Goal: Information Seeking & Learning: Learn about a topic

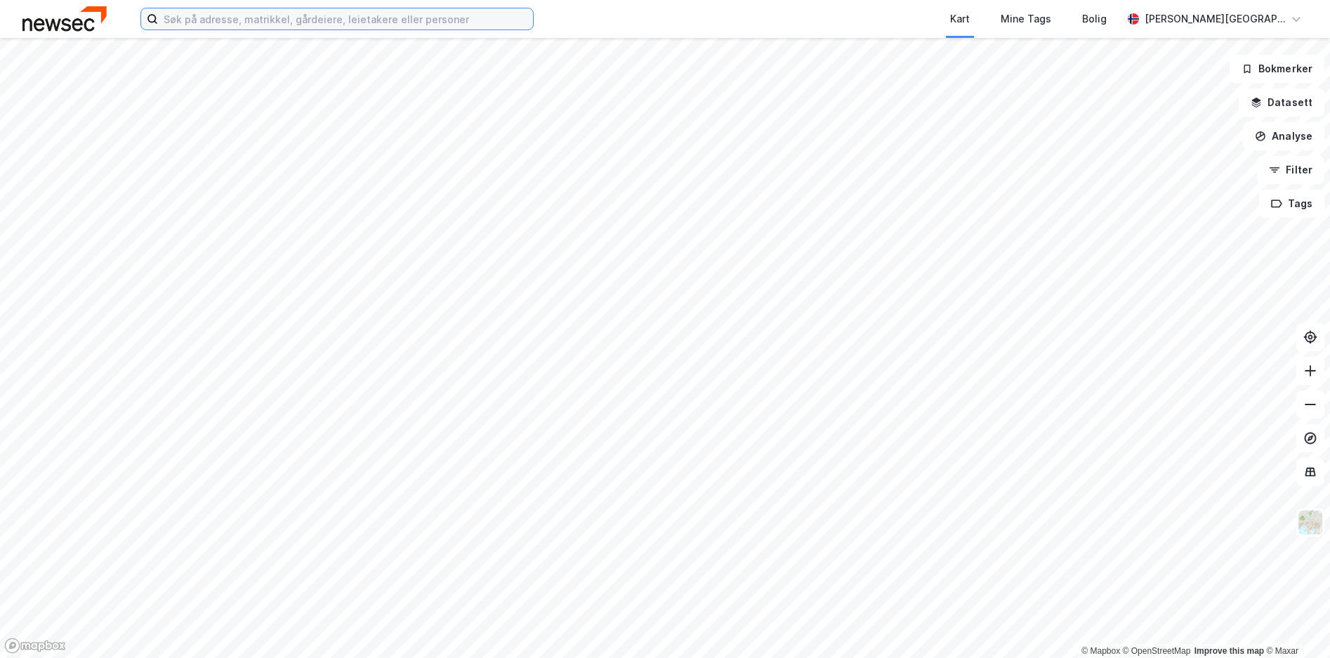
click at [308, 29] on input at bounding box center [345, 18] width 375 height 21
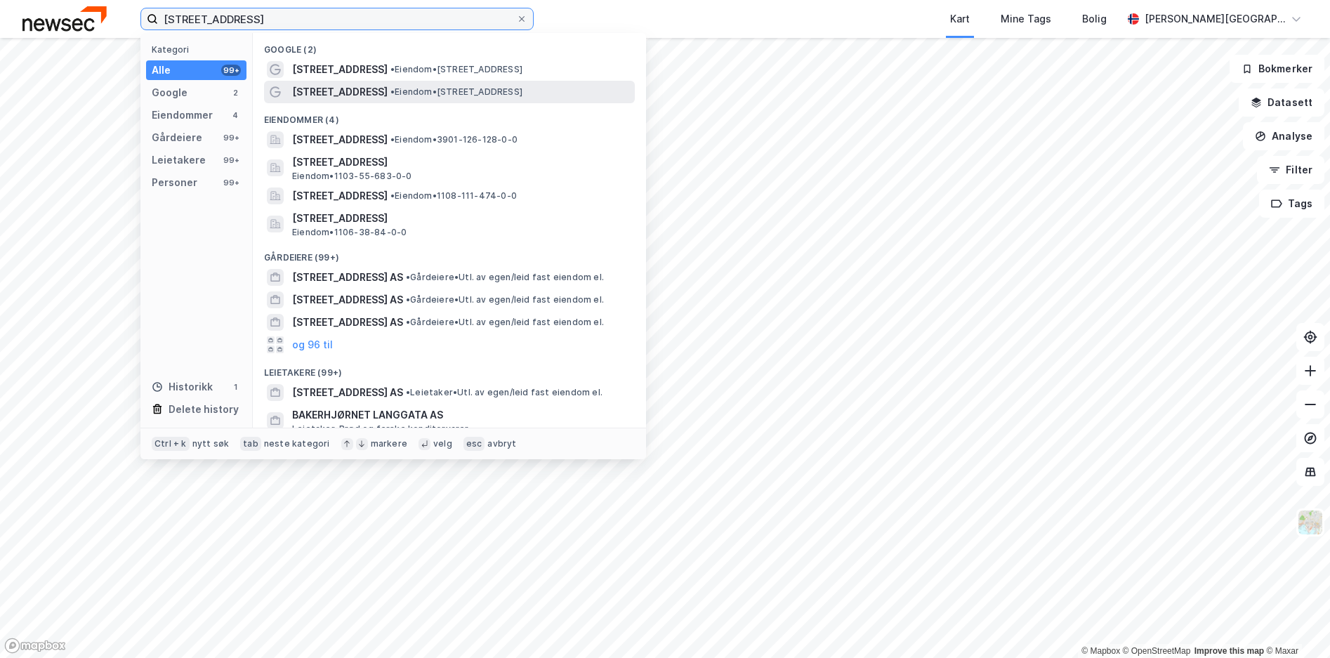
type input "[STREET_ADDRESS]"
click at [364, 99] on div "[STREET_ADDRESS] • Eiendom • [STREET_ADDRESS]" at bounding box center [462, 92] width 340 height 17
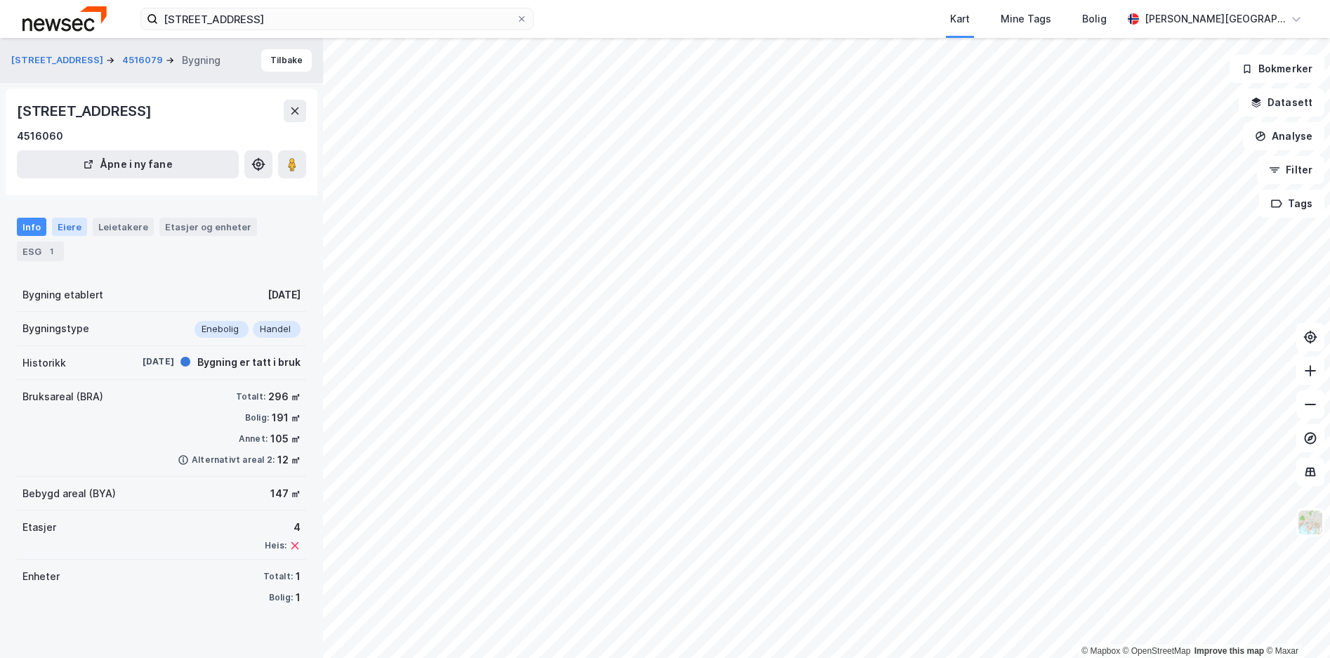
click at [53, 224] on div "Eiere" at bounding box center [69, 227] width 35 height 18
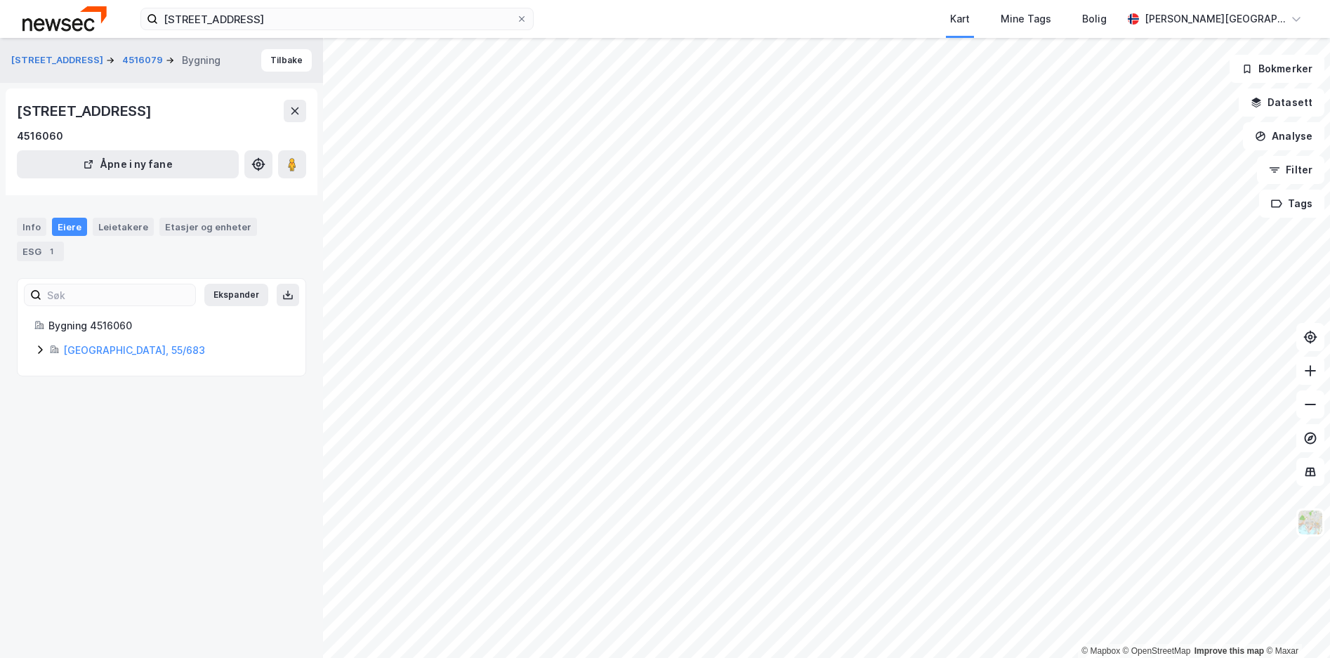
click at [37, 350] on icon at bounding box center [39, 349] width 11 height 11
click at [29, 221] on div "Info" at bounding box center [31, 227] width 29 height 18
